Goal: Ask a question

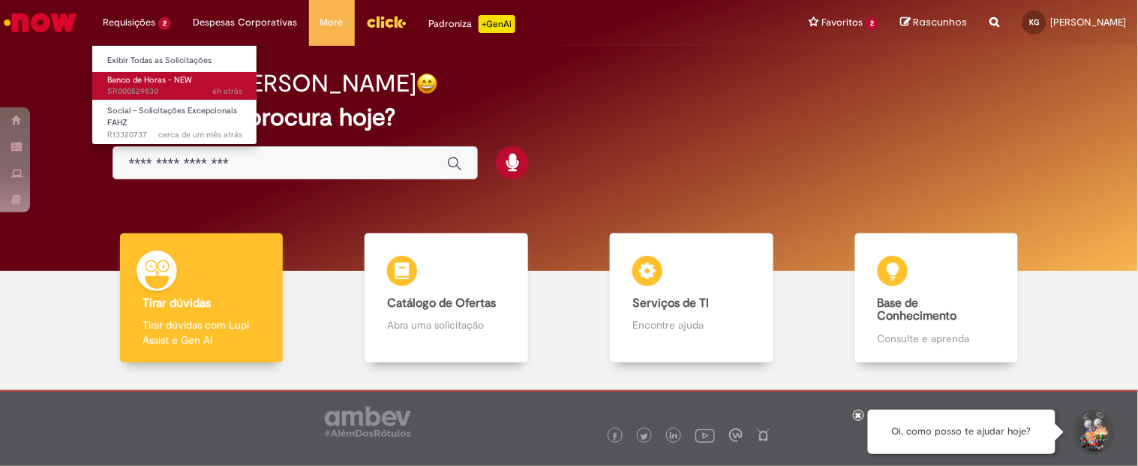
click at [164, 98] on link "Banco de Horas - NEW 6h atrás 6 horas atrás SR000529830" at bounding box center [174, 86] width 165 height 28
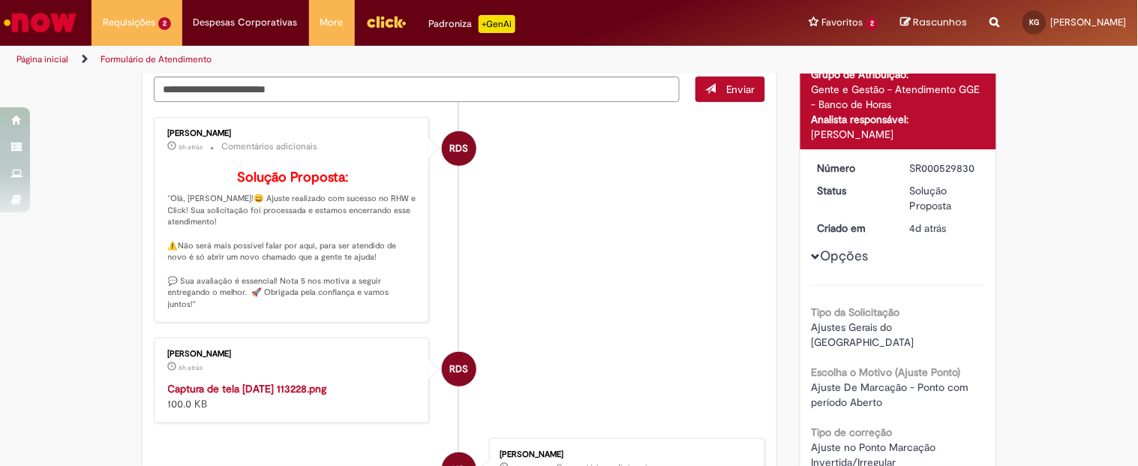
scroll to position [137, 0]
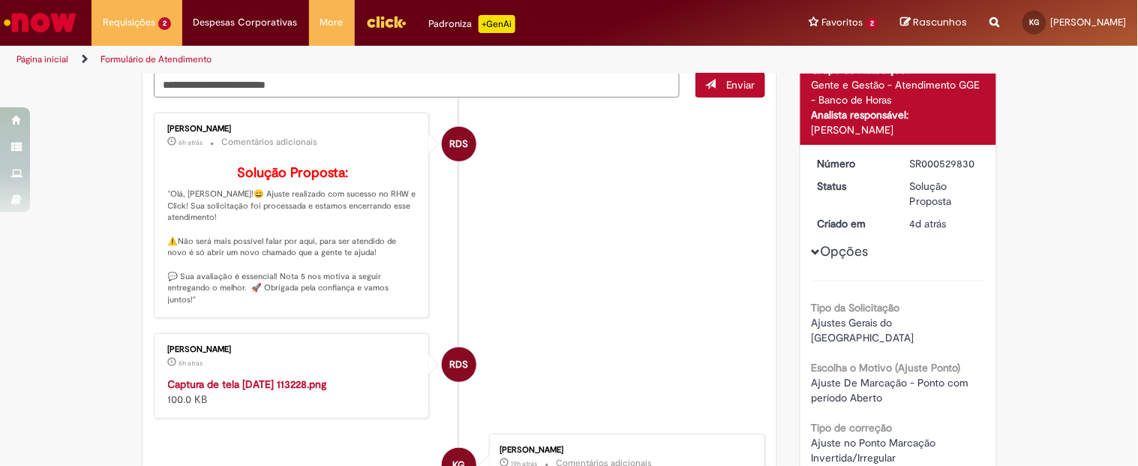
click at [386, 28] on img "Menu Cabeçalho" at bounding box center [386, 22] width 41 height 23
click at [362, 83] on textarea "Digite sua mensagem aqui..." at bounding box center [417, 85] width 527 height 26
type textarea "**********"
click at [737, 83] on span "Enviar" at bounding box center [740, 85] width 29 height 14
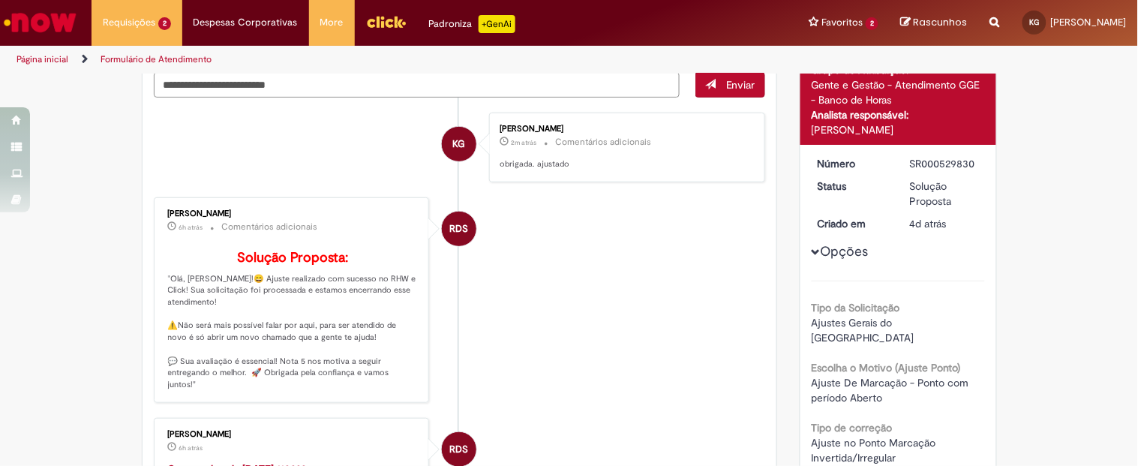
click at [381, 33] on link "Menu Cabeçalho" at bounding box center [386, 22] width 63 height 45
